Goal: Find specific page/section: Locate a particular part of the current website

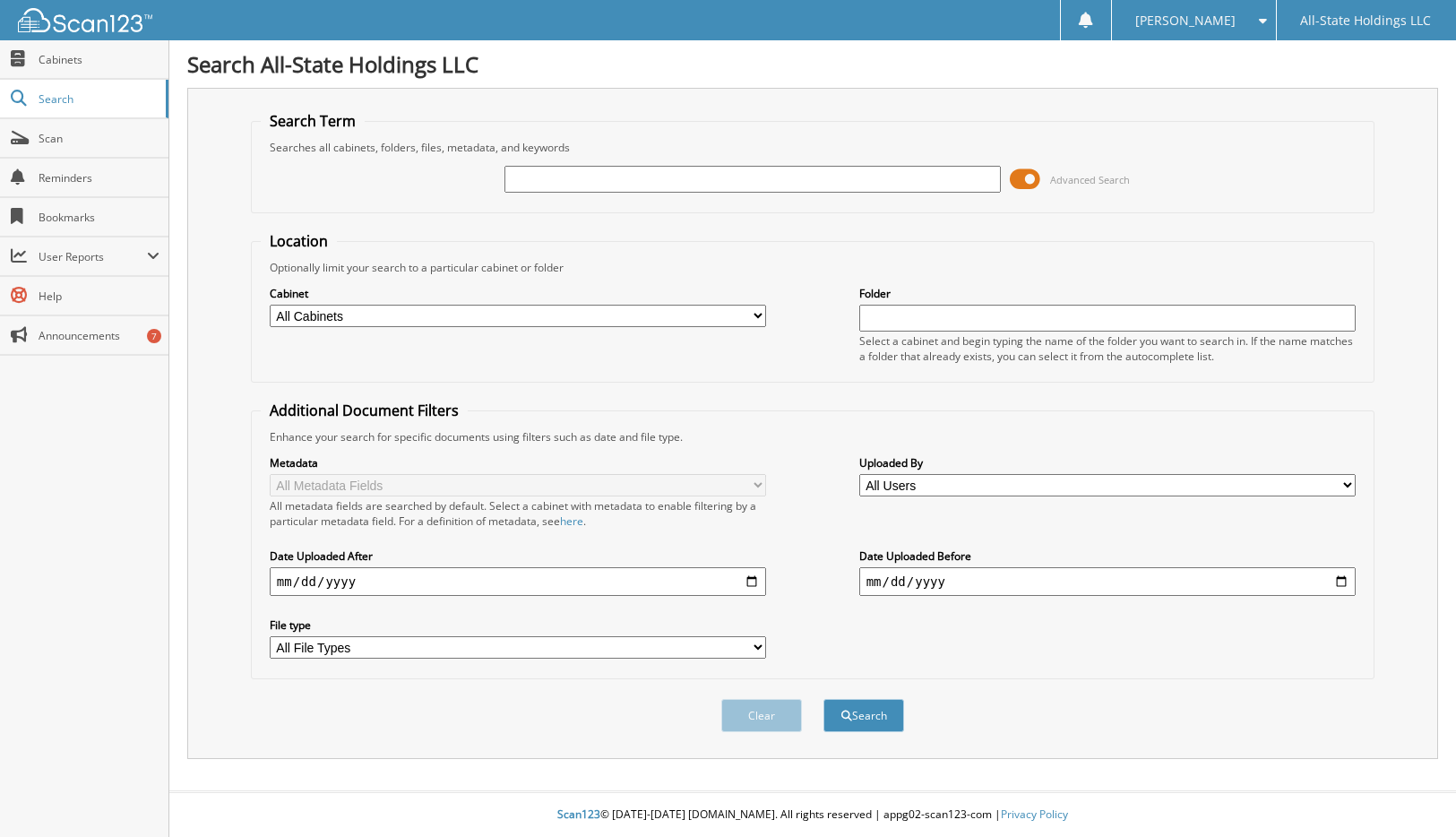
click at [565, 183] on input "text" at bounding box center [753, 179] width 497 height 27
click at [540, 179] on input "text" at bounding box center [753, 179] width 497 height 27
type input "D16496"
click at [824, 699] on button "Search" at bounding box center [864, 715] width 81 height 33
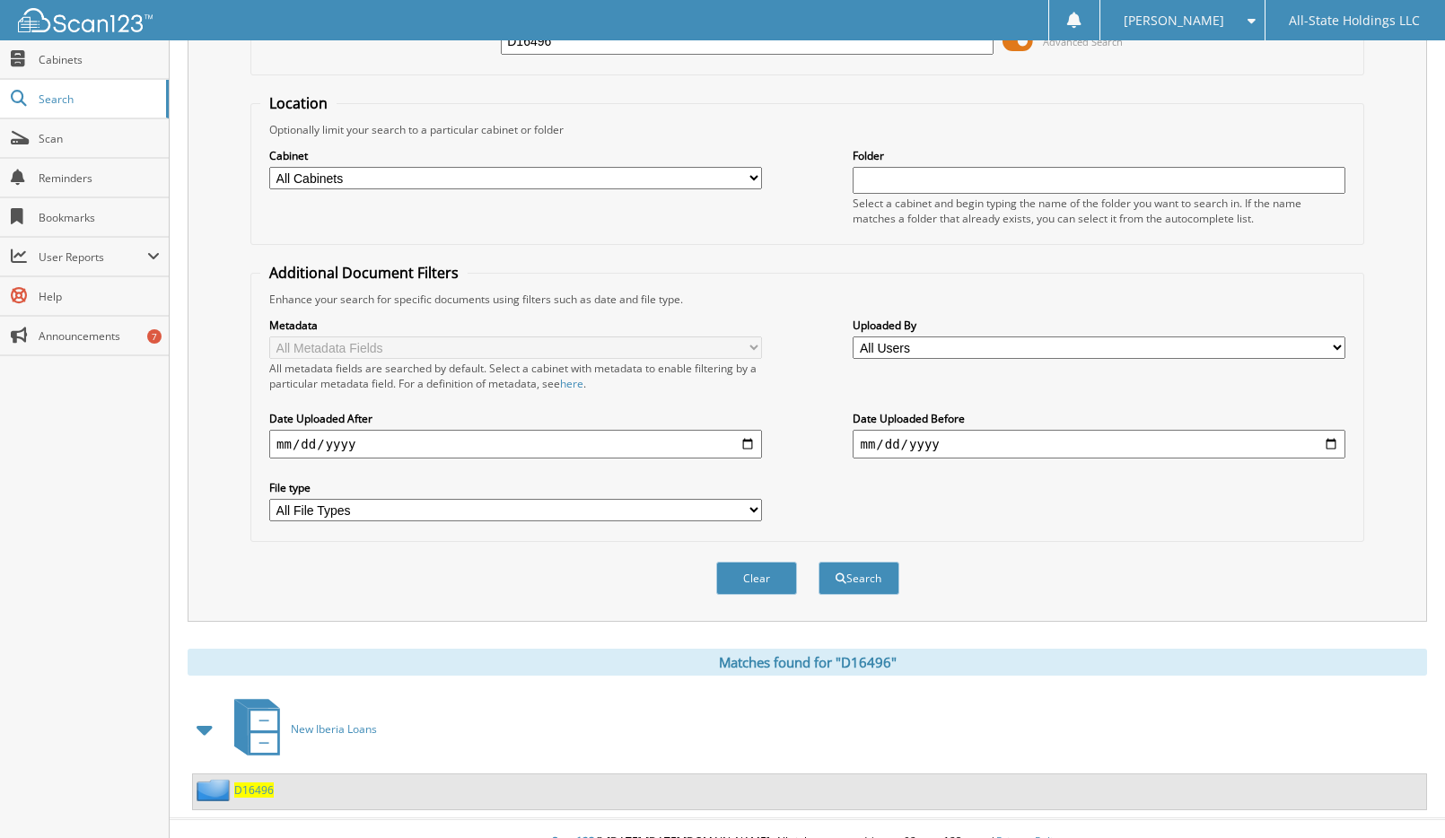
scroll to position [165, 0]
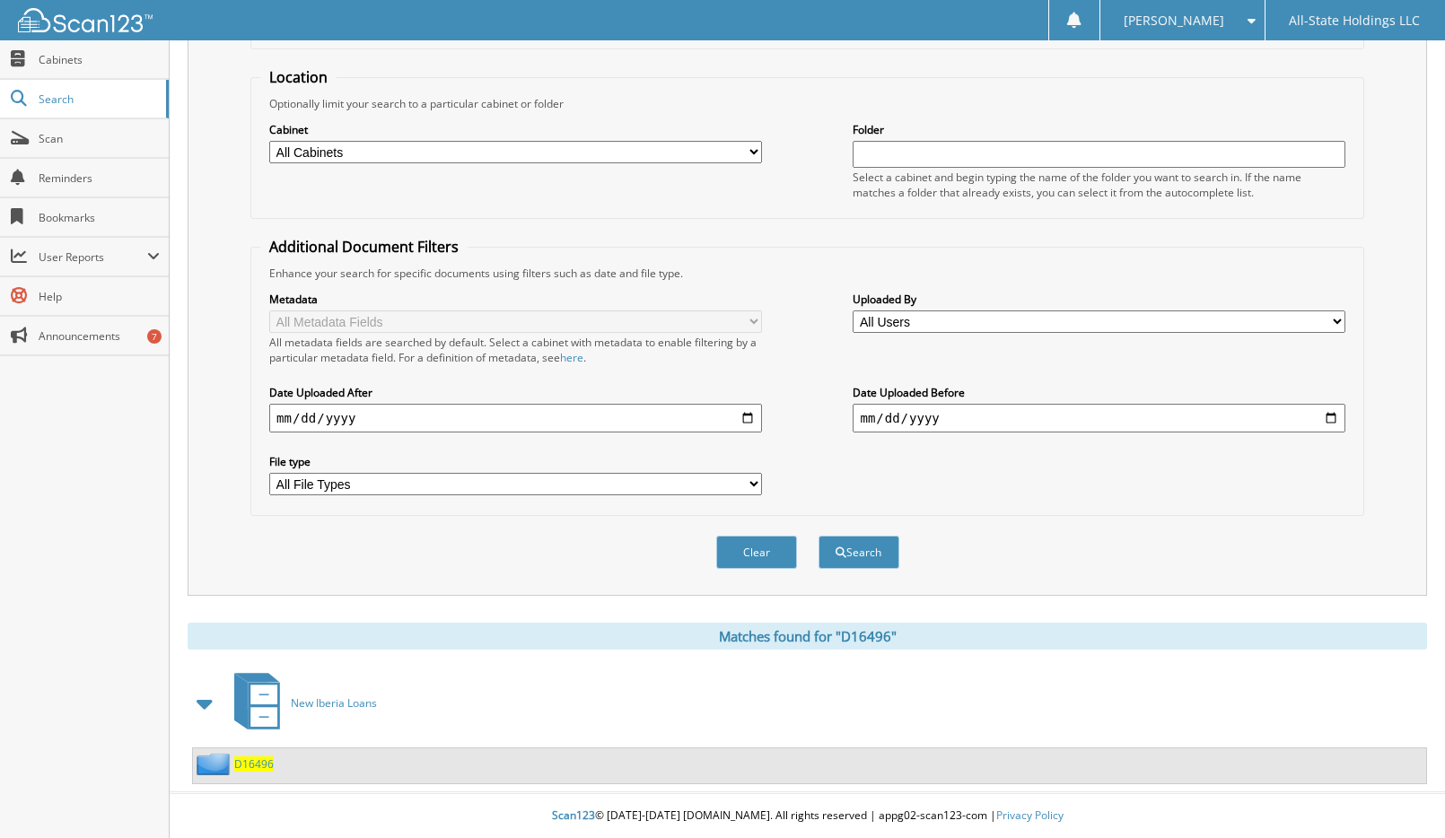
click at [267, 771] on span "D16496" at bounding box center [253, 763] width 39 height 15
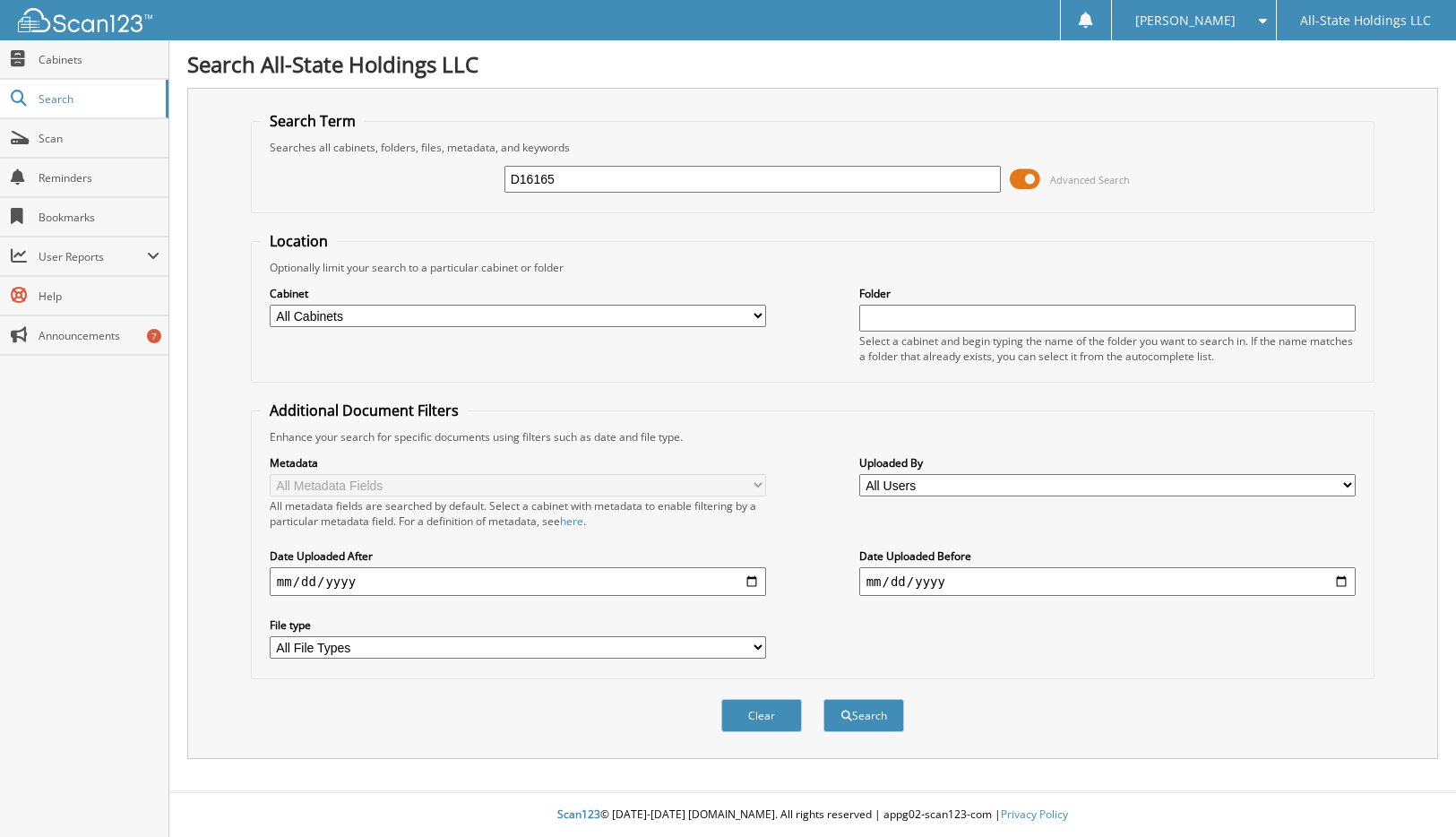
type input "D16165"
click at [824, 699] on button "Search" at bounding box center [864, 715] width 81 height 33
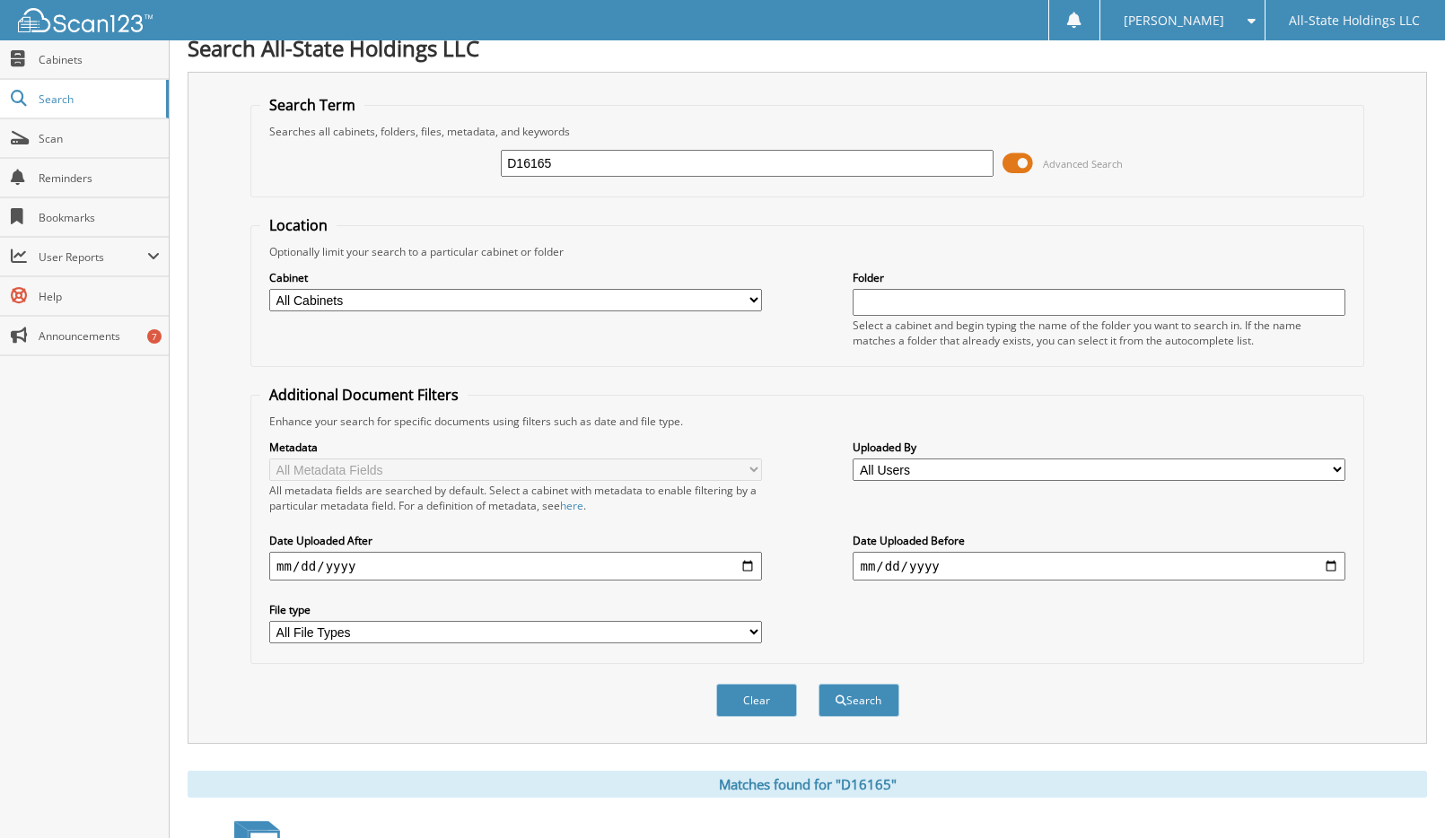
scroll to position [165, 0]
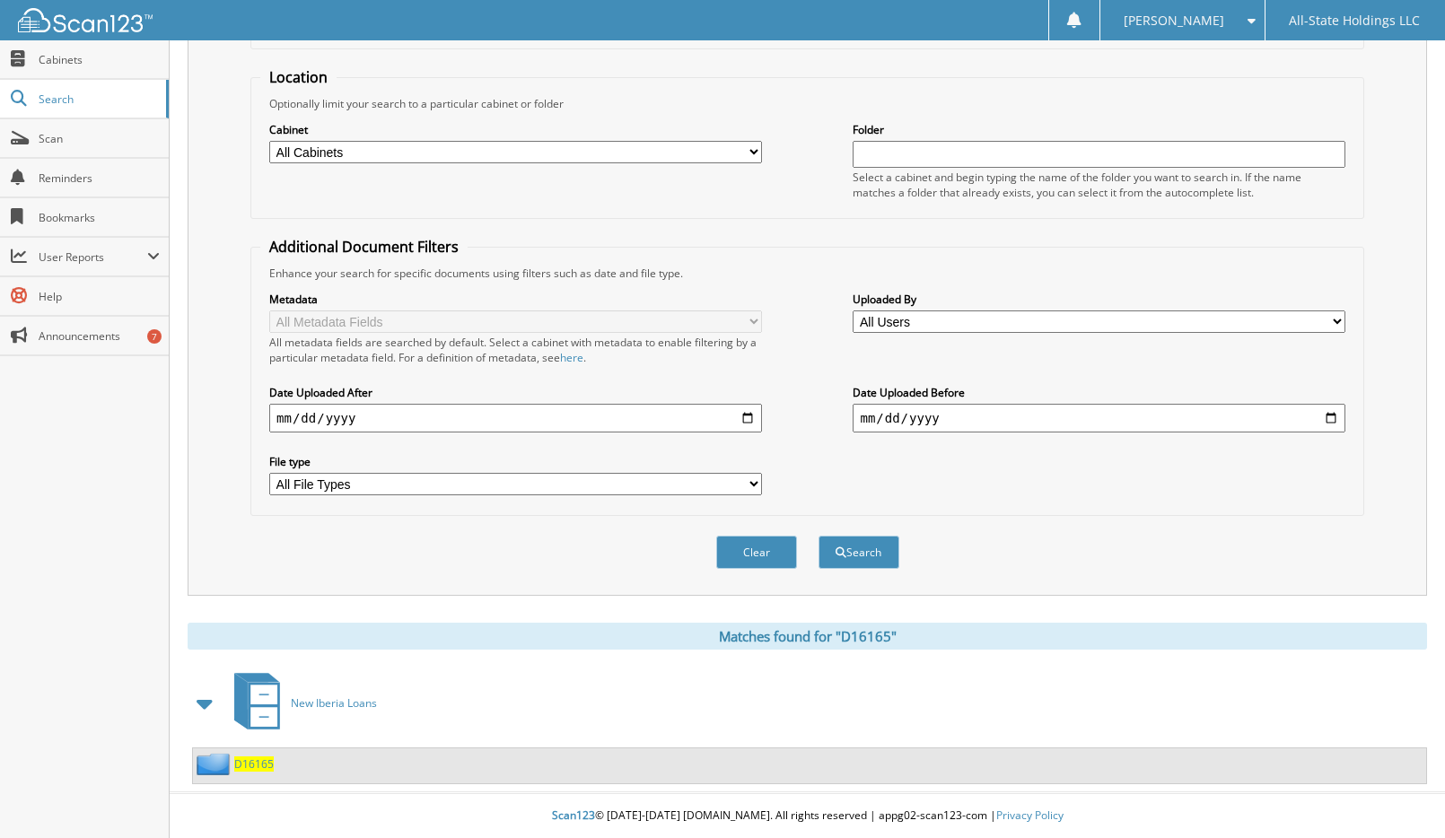
click at [252, 763] on span "D16165" at bounding box center [253, 763] width 39 height 15
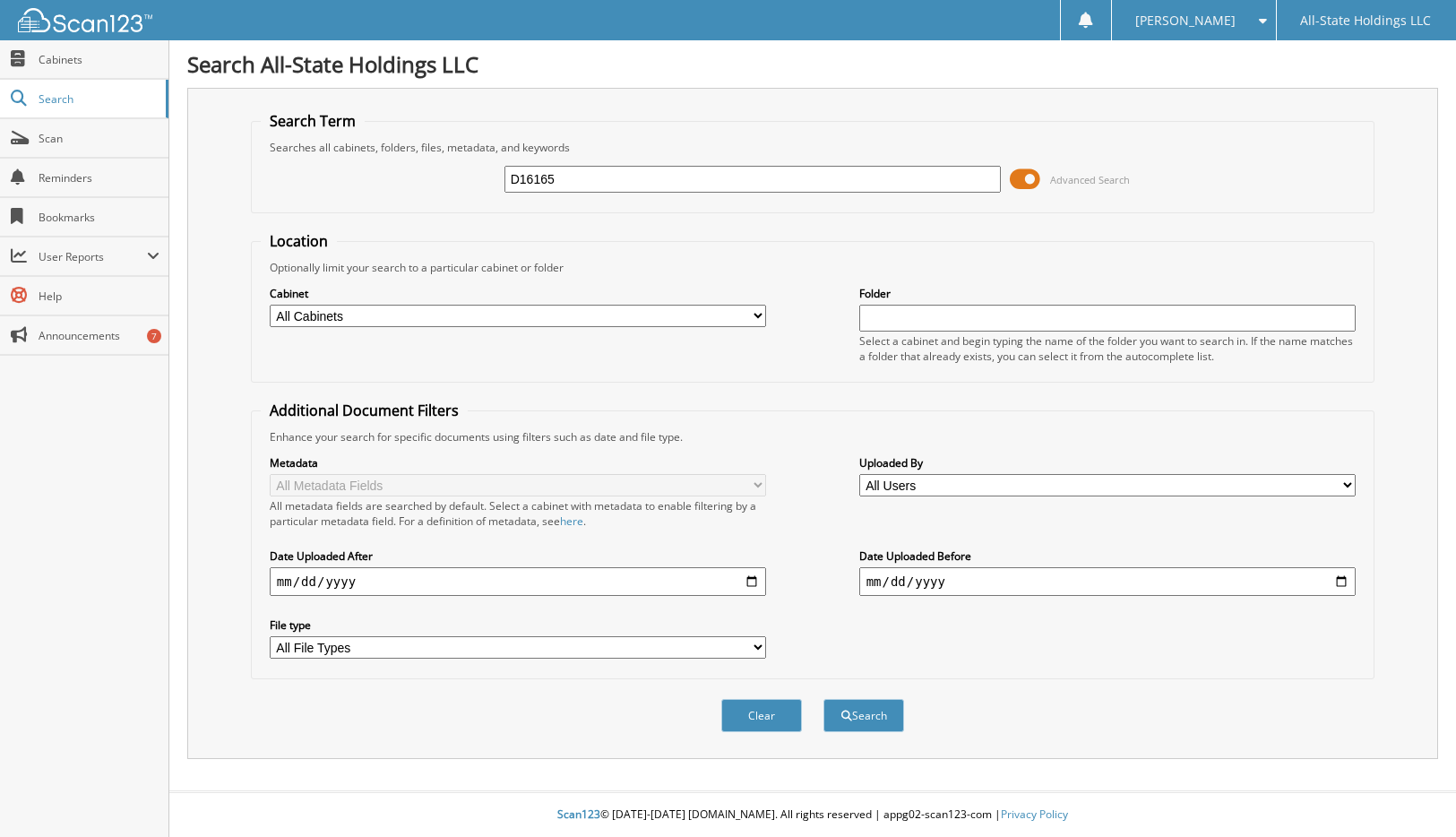
type input "D16165"
click at [824, 699] on button "Search" at bounding box center [864, 715] width 81 height 33
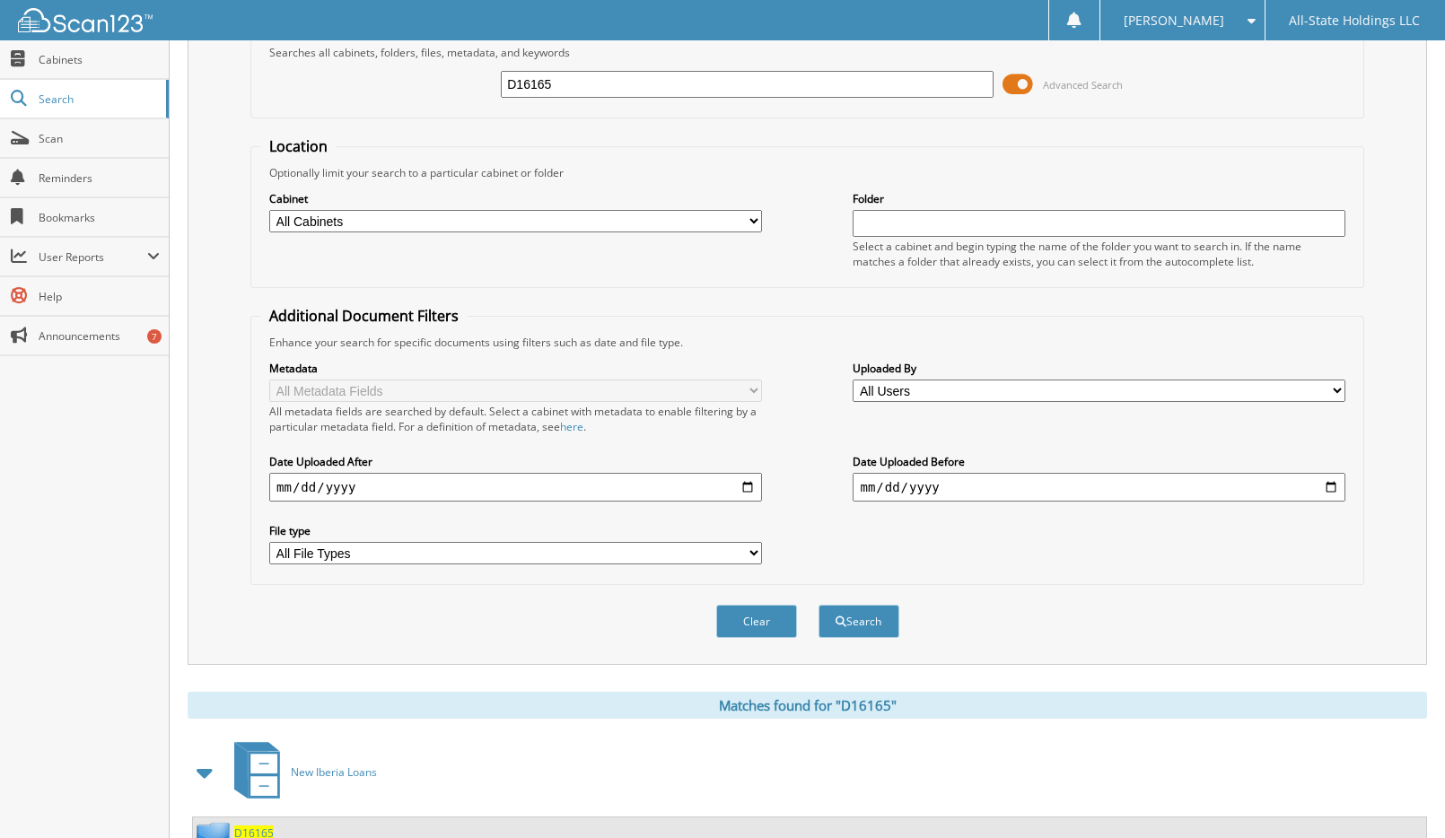
scroll to position [165, 0]
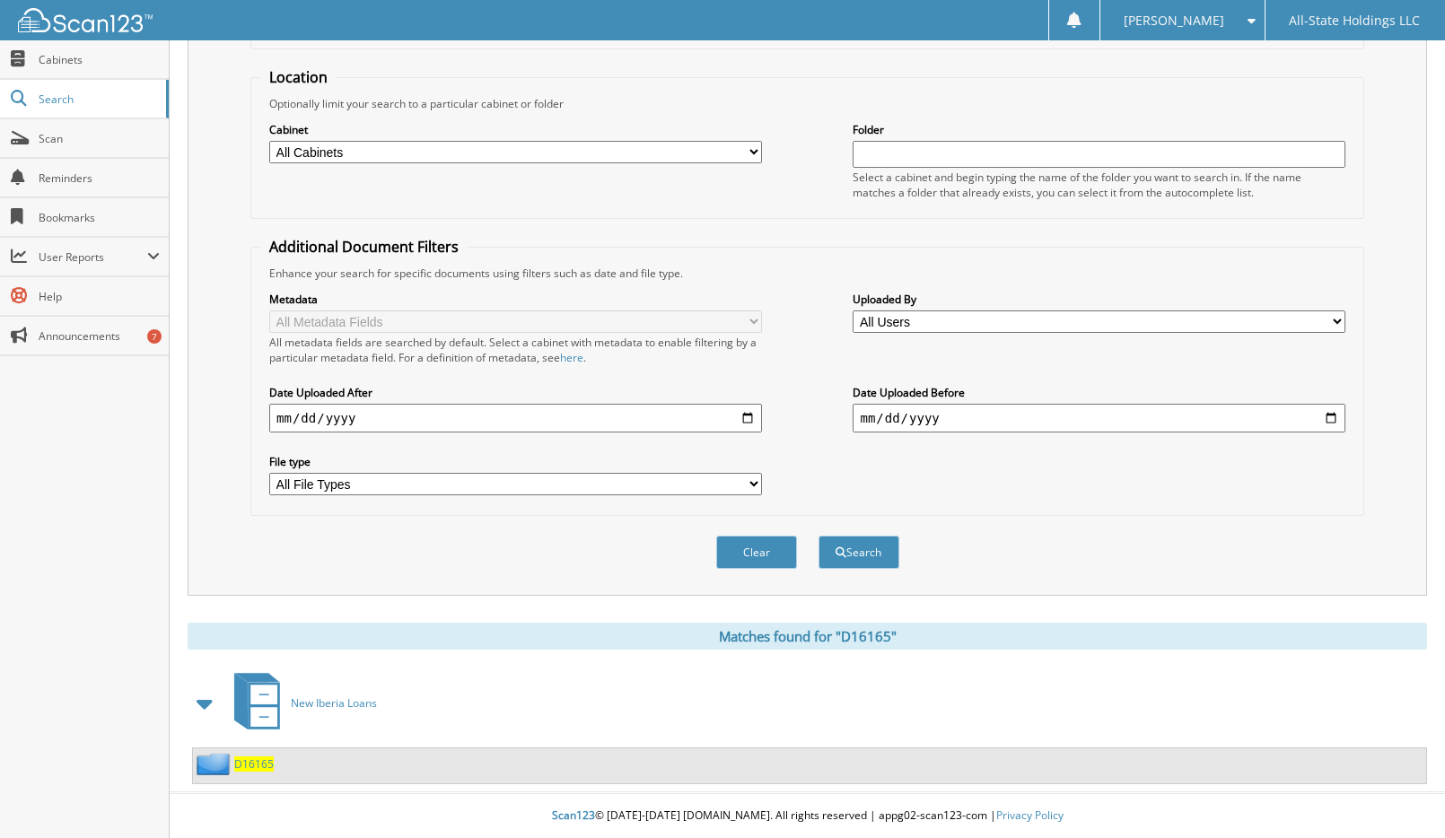
click at [254, 766] on span "D16165" at bounding box center [253, 763] width 39 height 15
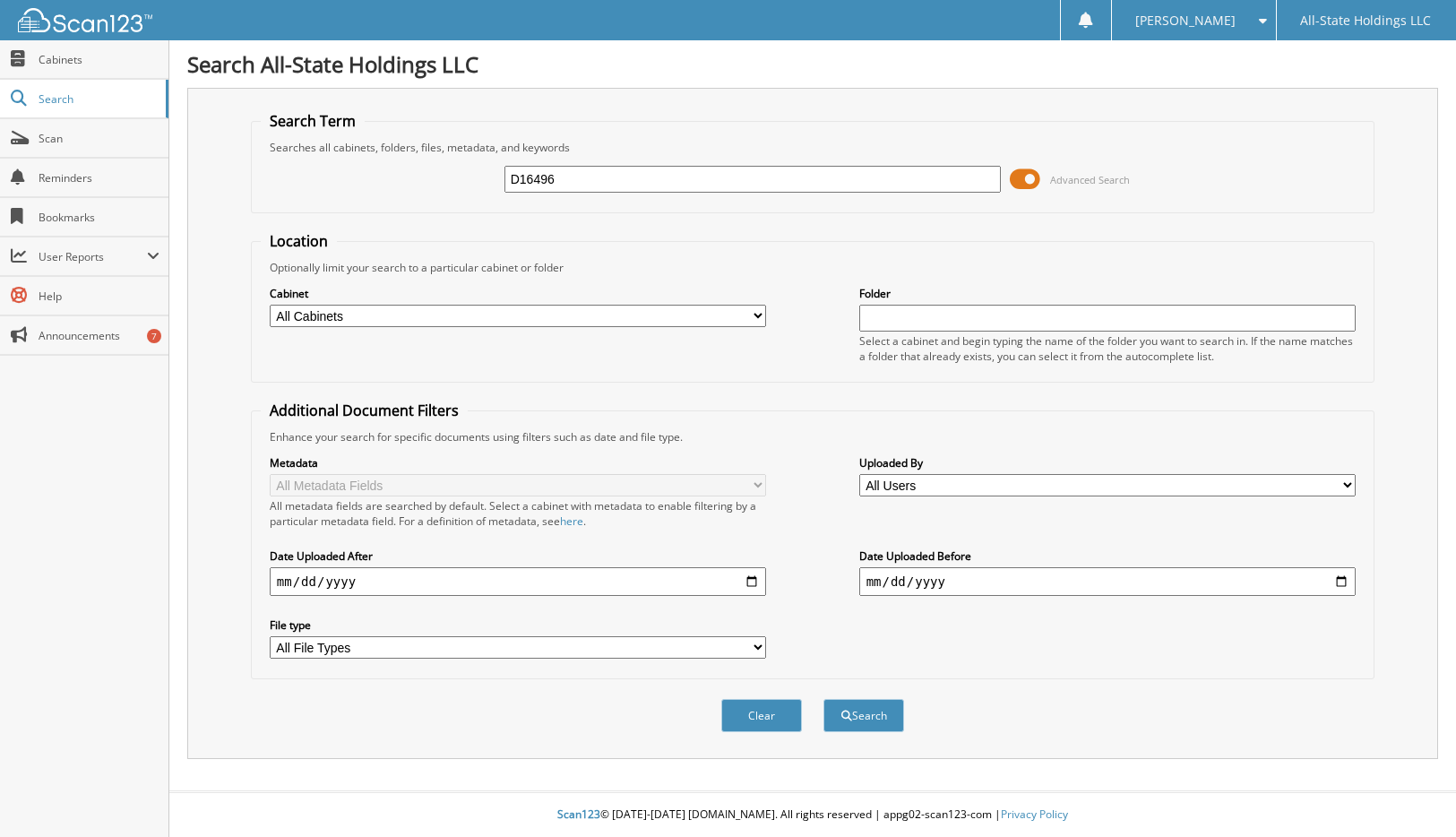
type input "D16496"
click at [824, 699] on button "Search" at bounding box center [864, 715] width 81 height 33
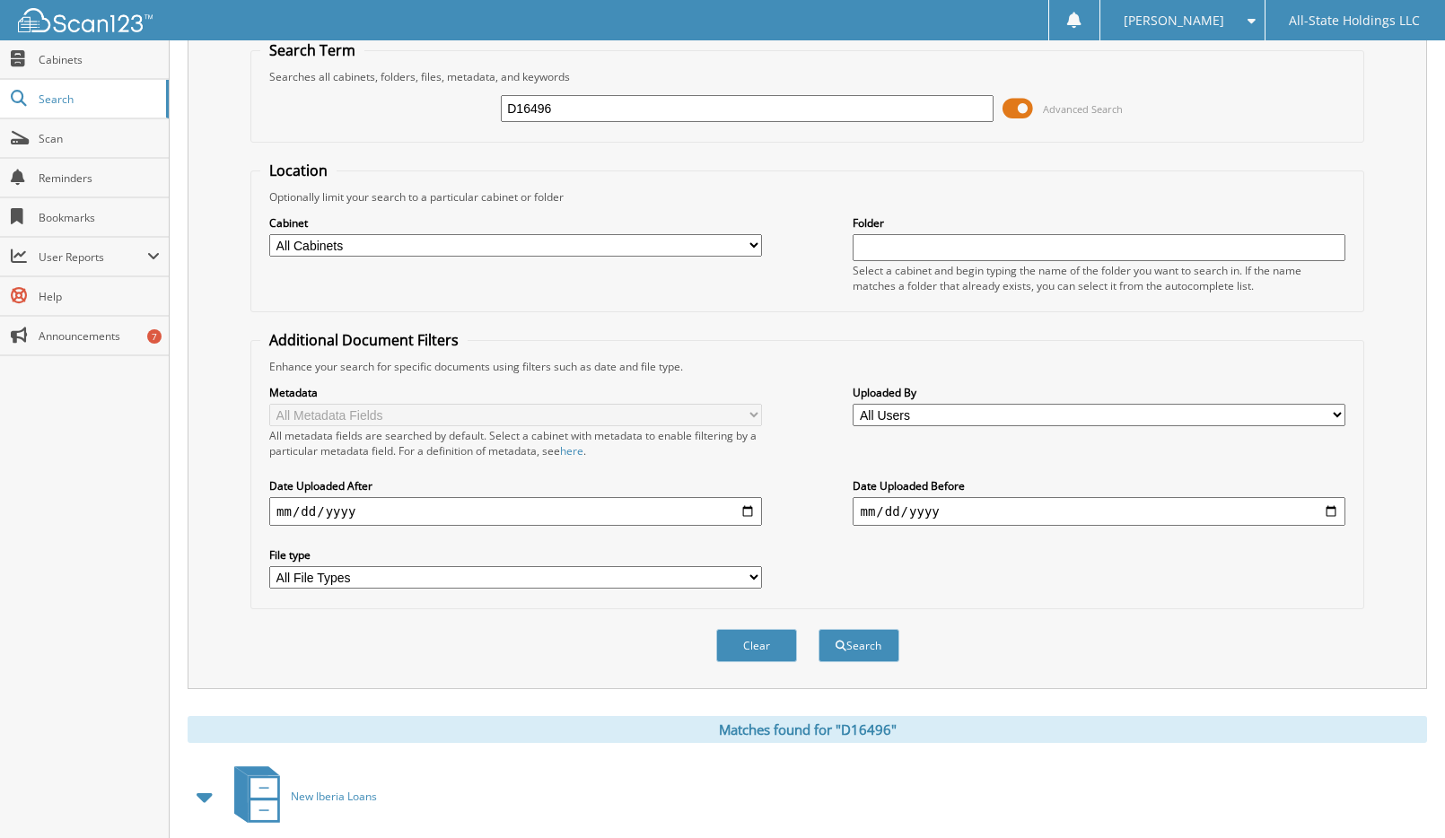
scroll to position [165, 0]
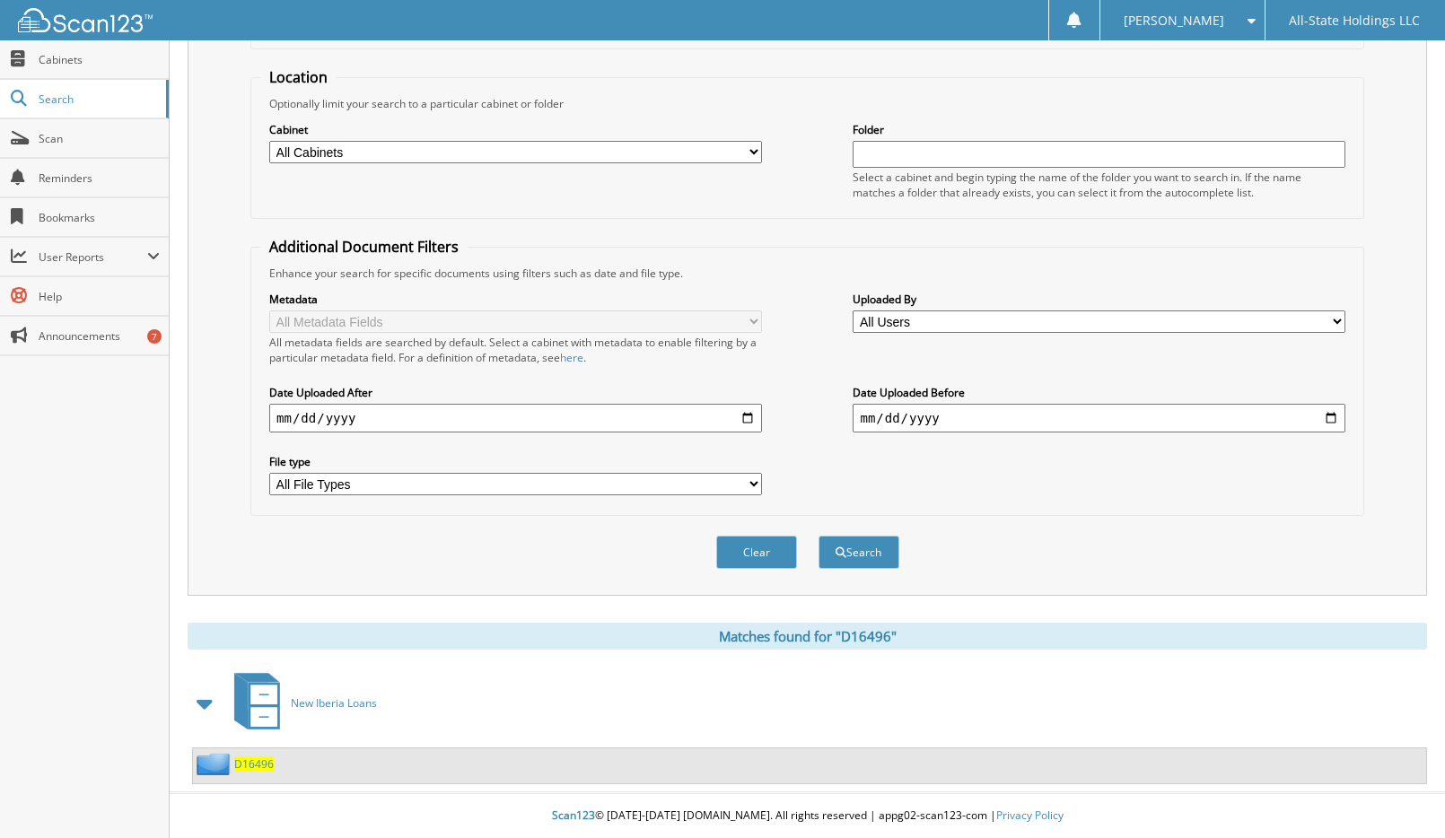
click at [260, 760] on span "D16496" at bounding box center [253, 763] width 39 height 15
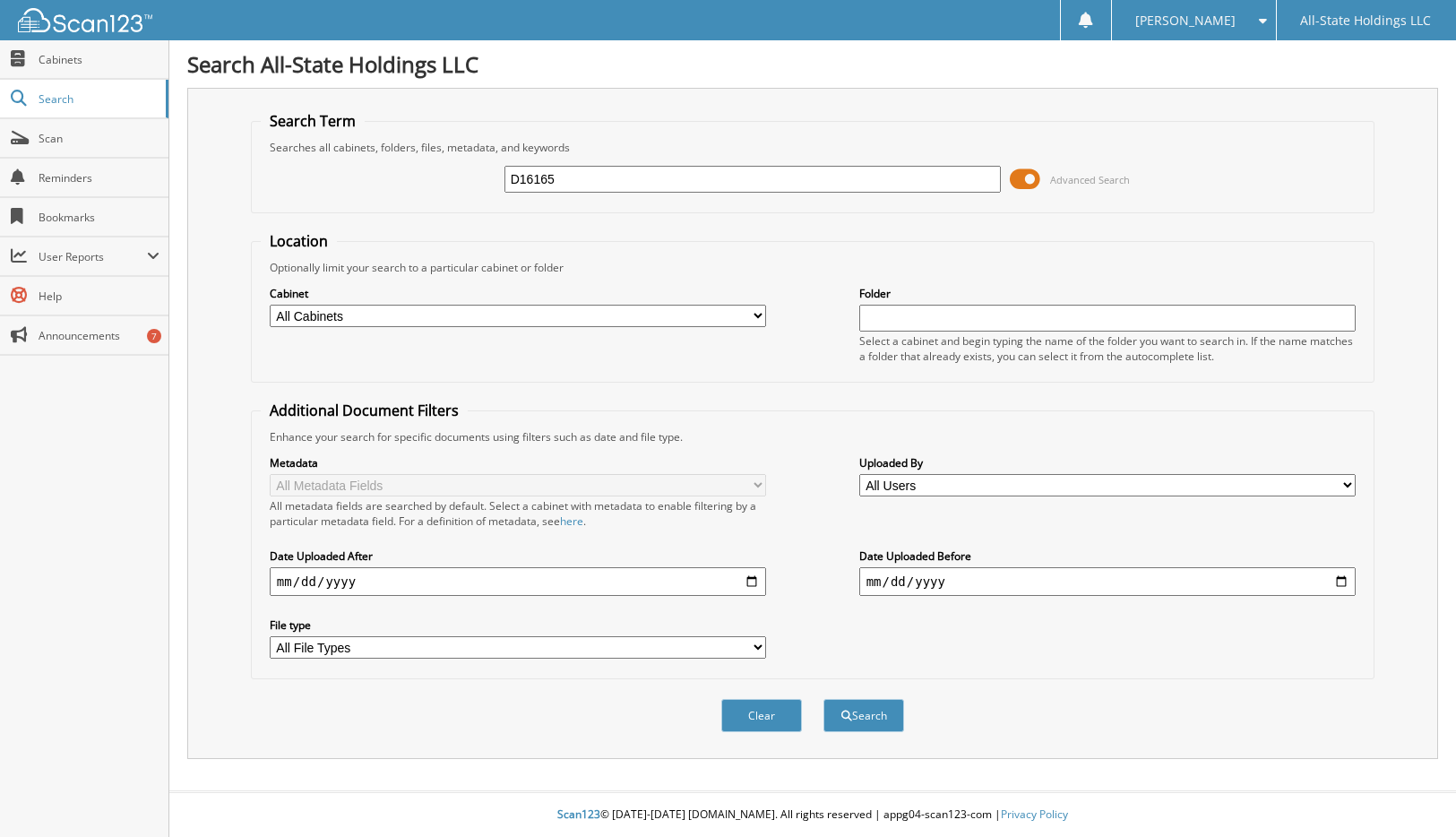
type input "D16165"
click at [824, 699] on button "Search" at bounding box center [864, 715] width 81 height 33
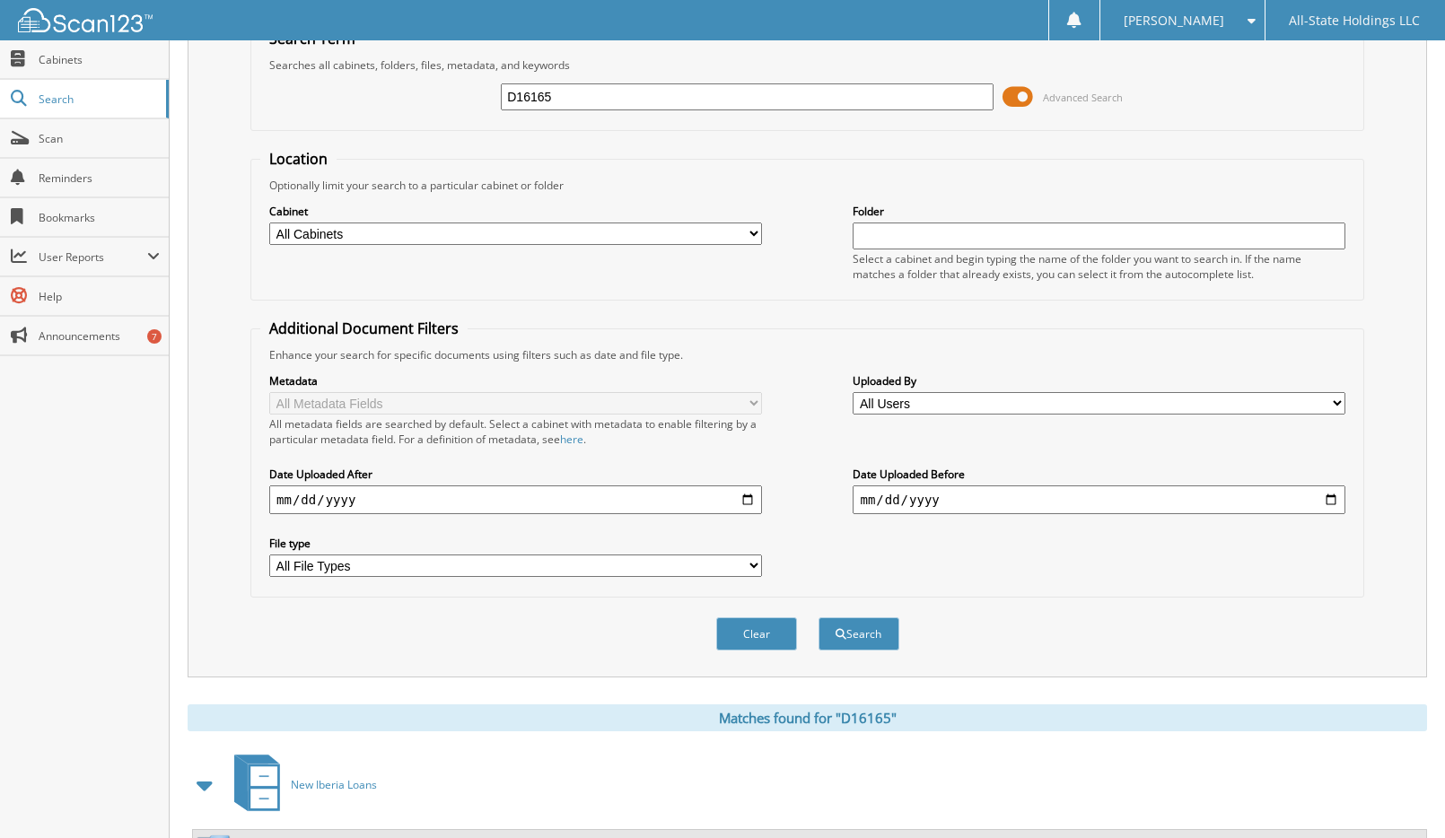
scroll to position [165, 0]
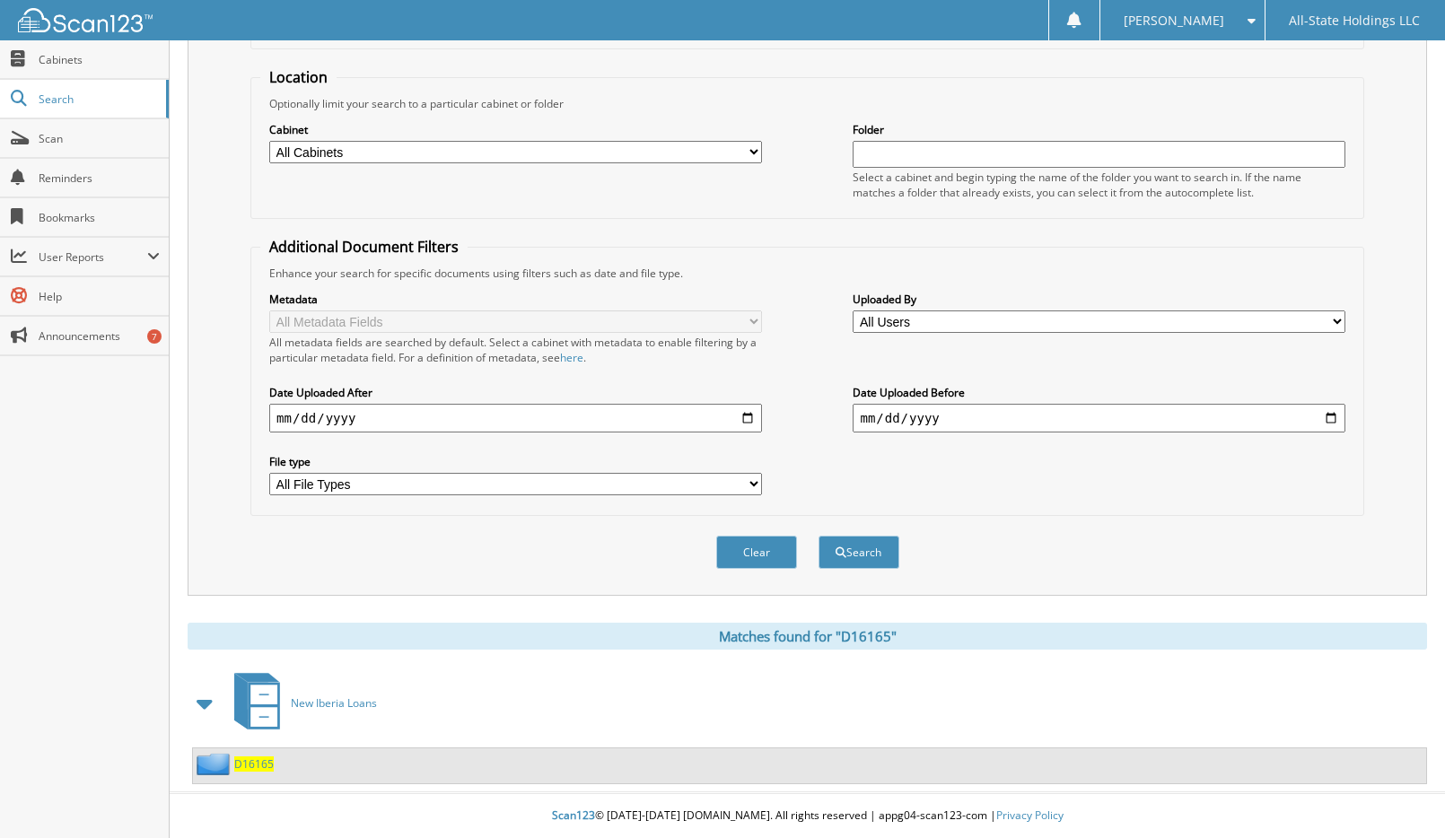
click at [237, 762] on span "D16165" at bounding box center [253, 763] width 39 height 15
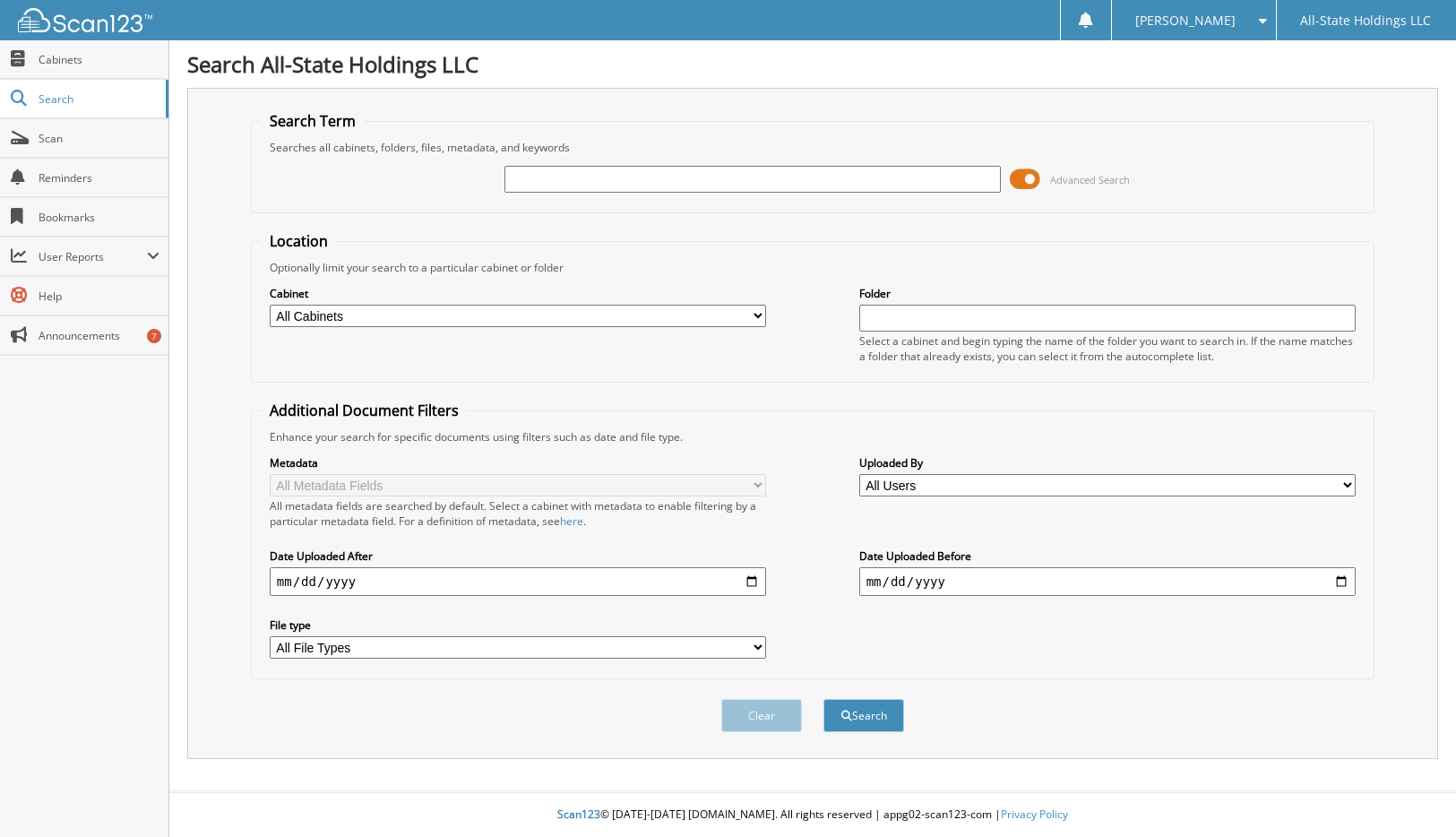
click at [598, 187] on input "text" at bounding box center [753, 179] width 497 height 27
paste input "[PERSON_NAME]"
type input "[PERSON_NAME]"
click at [824, 699] on button "Search" at bounding box center [864, 715] width 81 height 33
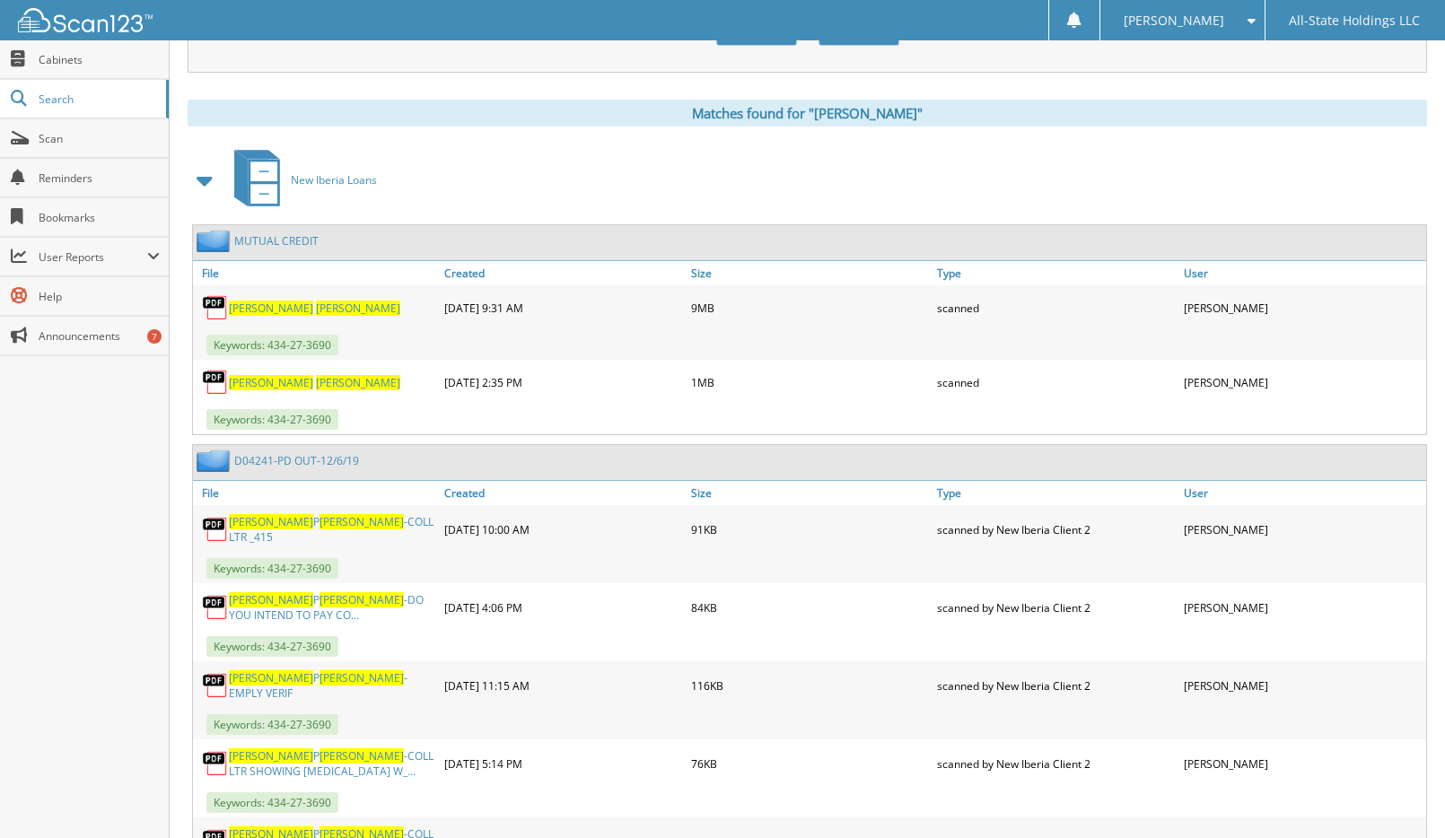
scroll to position [718, 0]
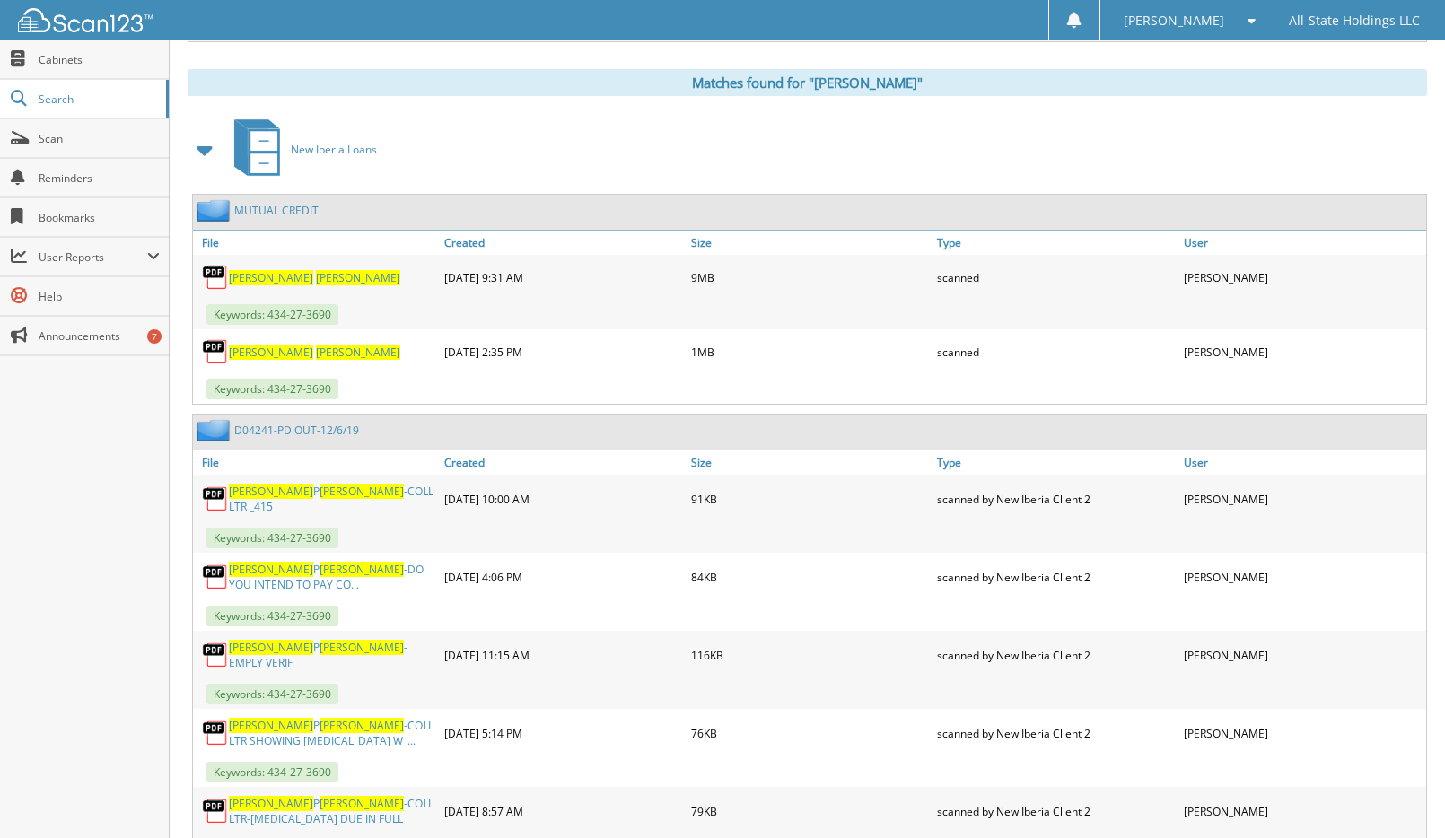
click at [316, 279] on span "SYKES" at bounding box center [358, 277] width 84 height 15
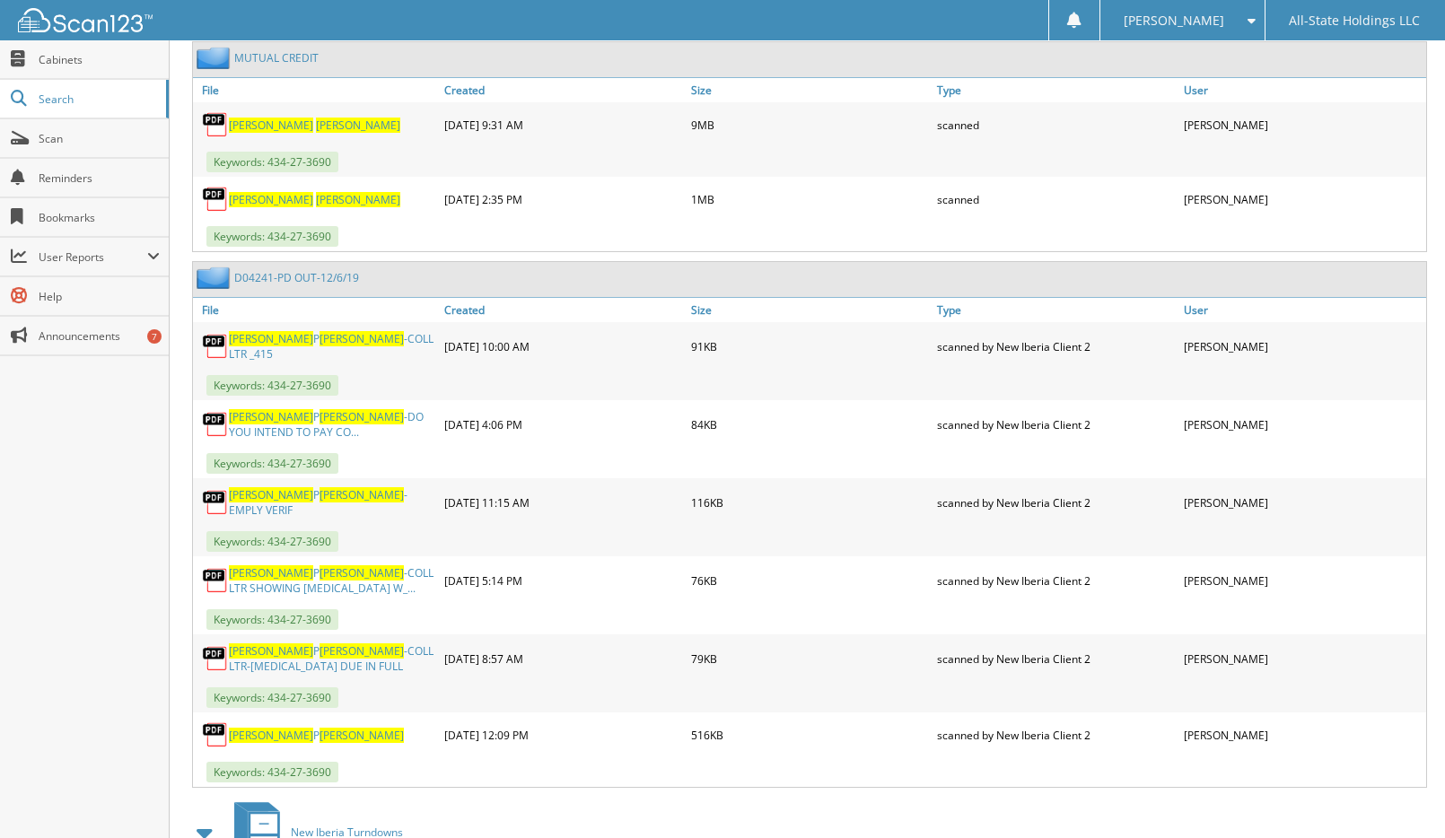
scroll to position [993, 0]
